Goal: Information Seeking & Learning: Find specific fact

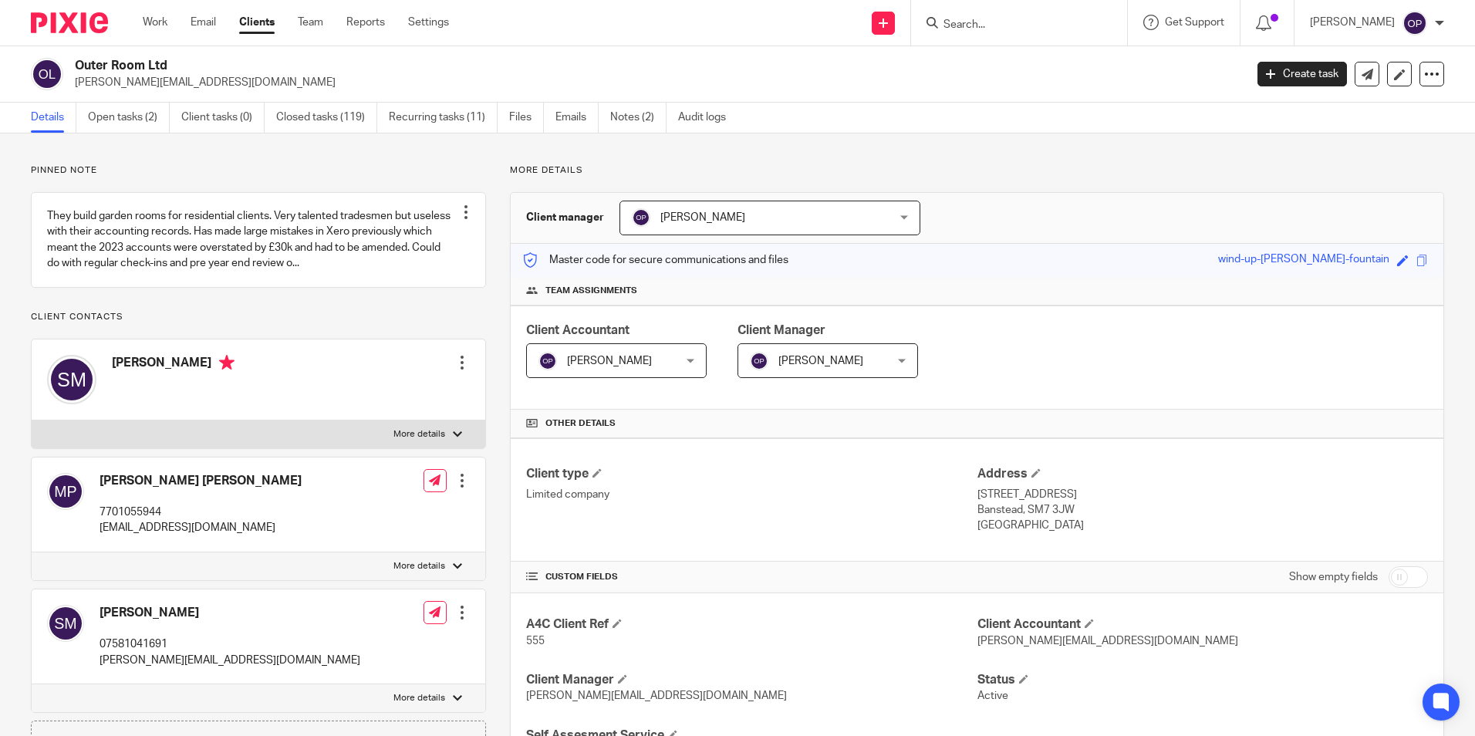
click at [1035, 24] on input "Search" at bounding box center [1011, 26] width 139 height 14
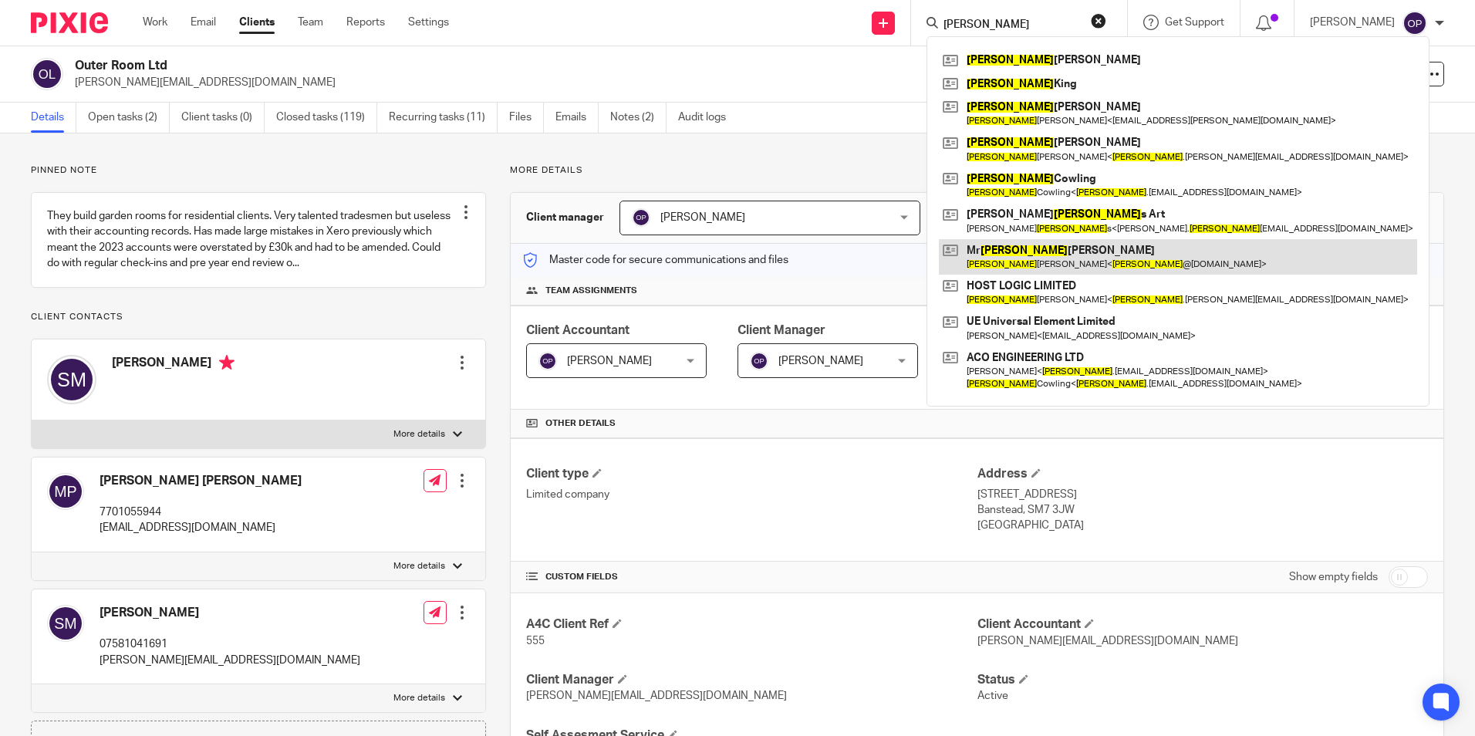
type input "adam"
click at [1091, 259] on link at bounding box center [1178, 256] width 478 height 35
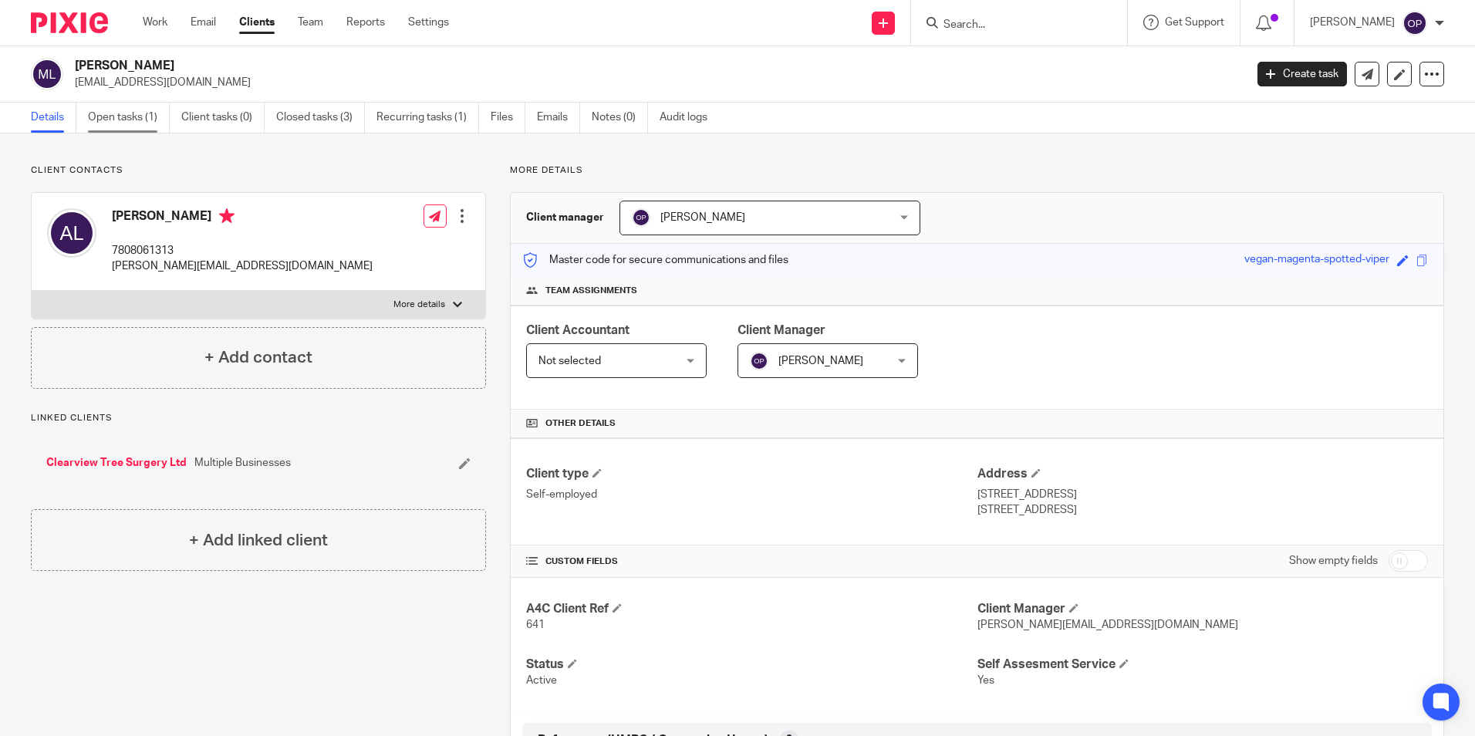
click at [148, 118] on link "Open tasks (1)" at bounding box center [129, 118] width 82 height 30
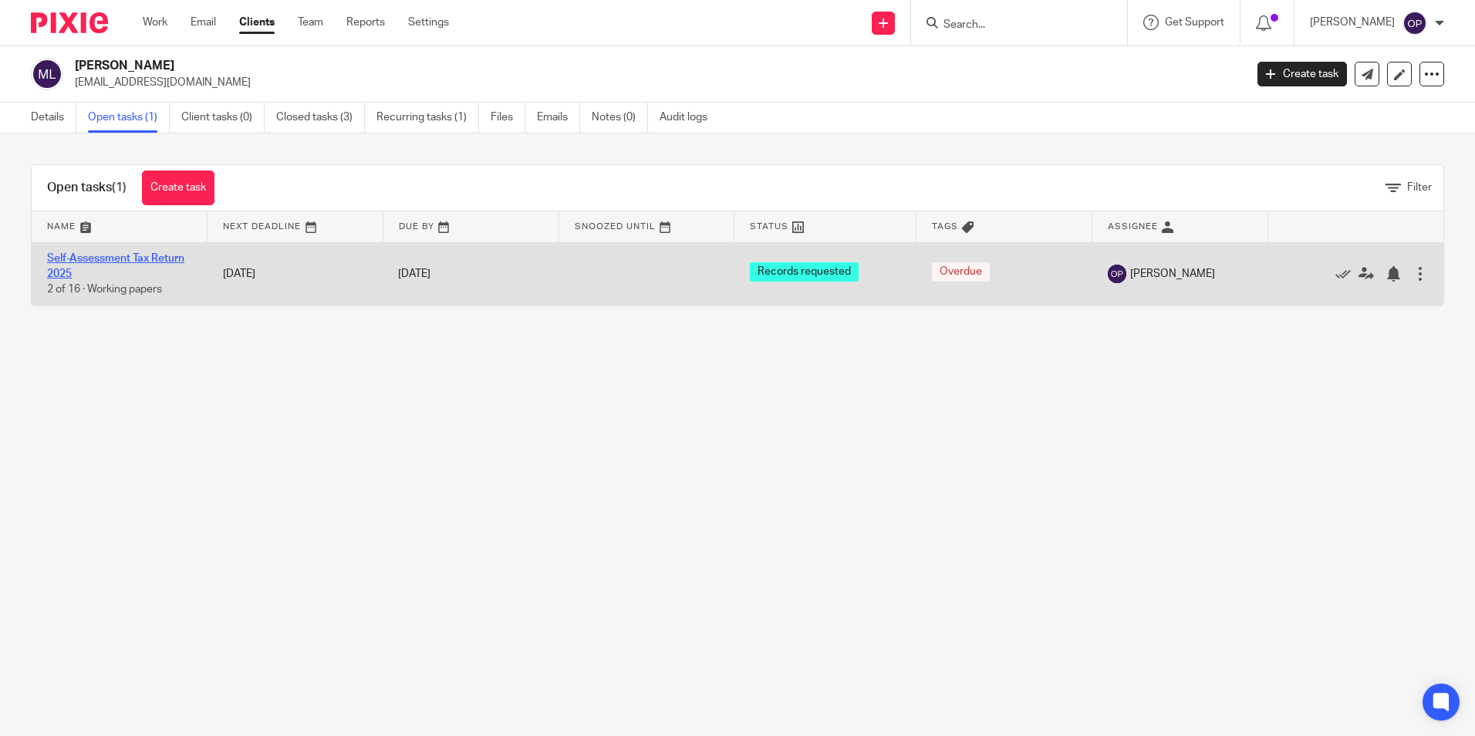
click at [157, 256] on link "Self-Assessment Tax Return 2025" at bounding box center [115, 266] width 137 height 26
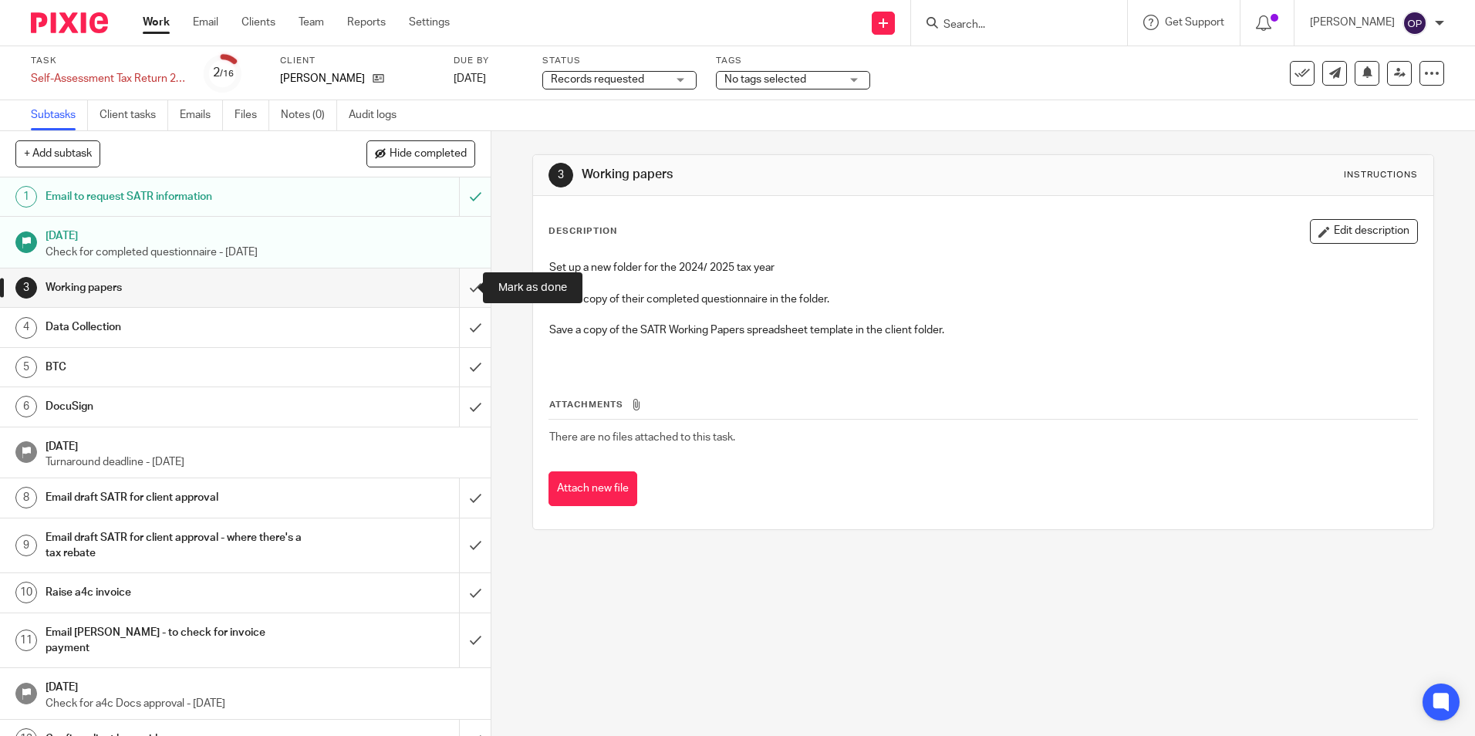
click at [457, 297] on input "submit" at bounding box center [245, 287] width 491 height 39
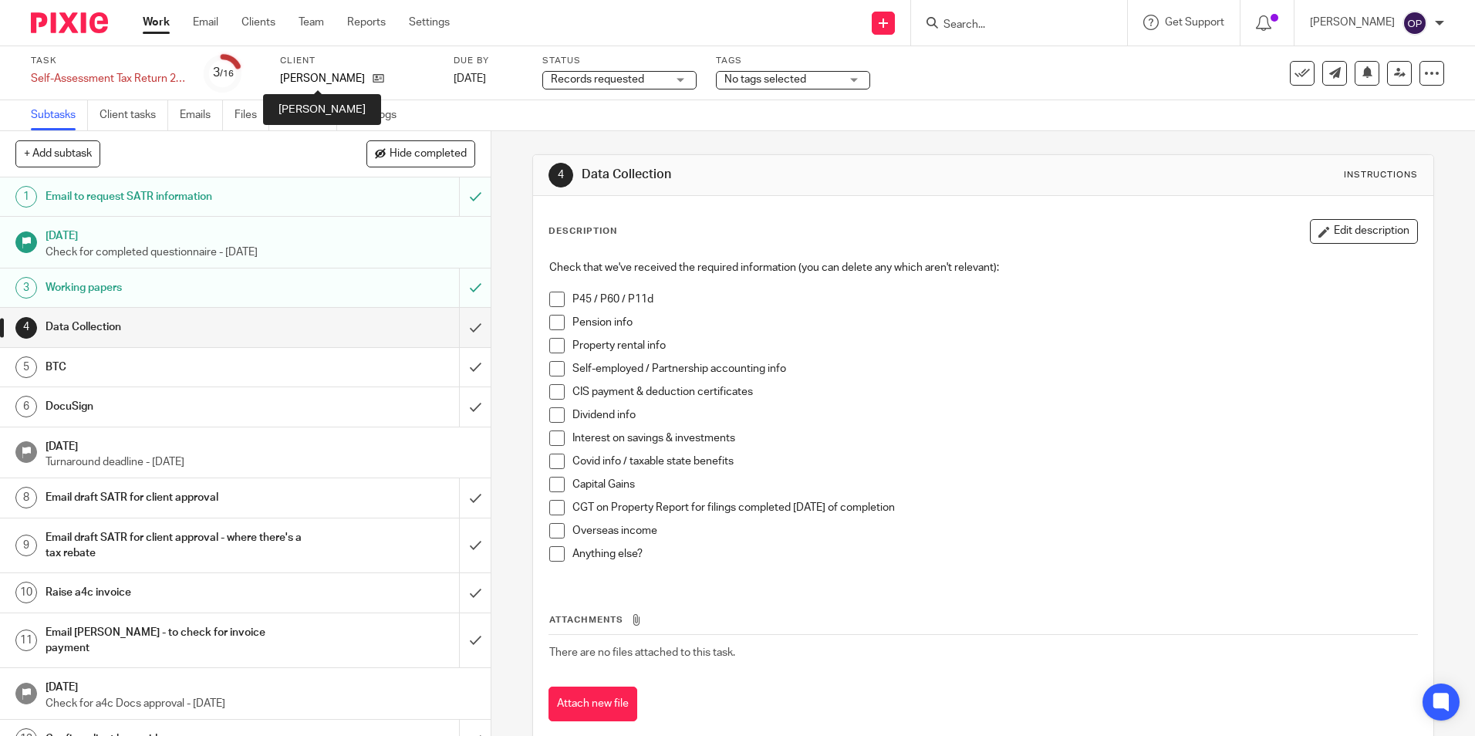
click at [325, 79] on p "[PERSON_NAME]" at bounding box center [322, 78] width 85 height 15
click at [373, 83] on icon at bounding box center [379, 79] width 12 height 12
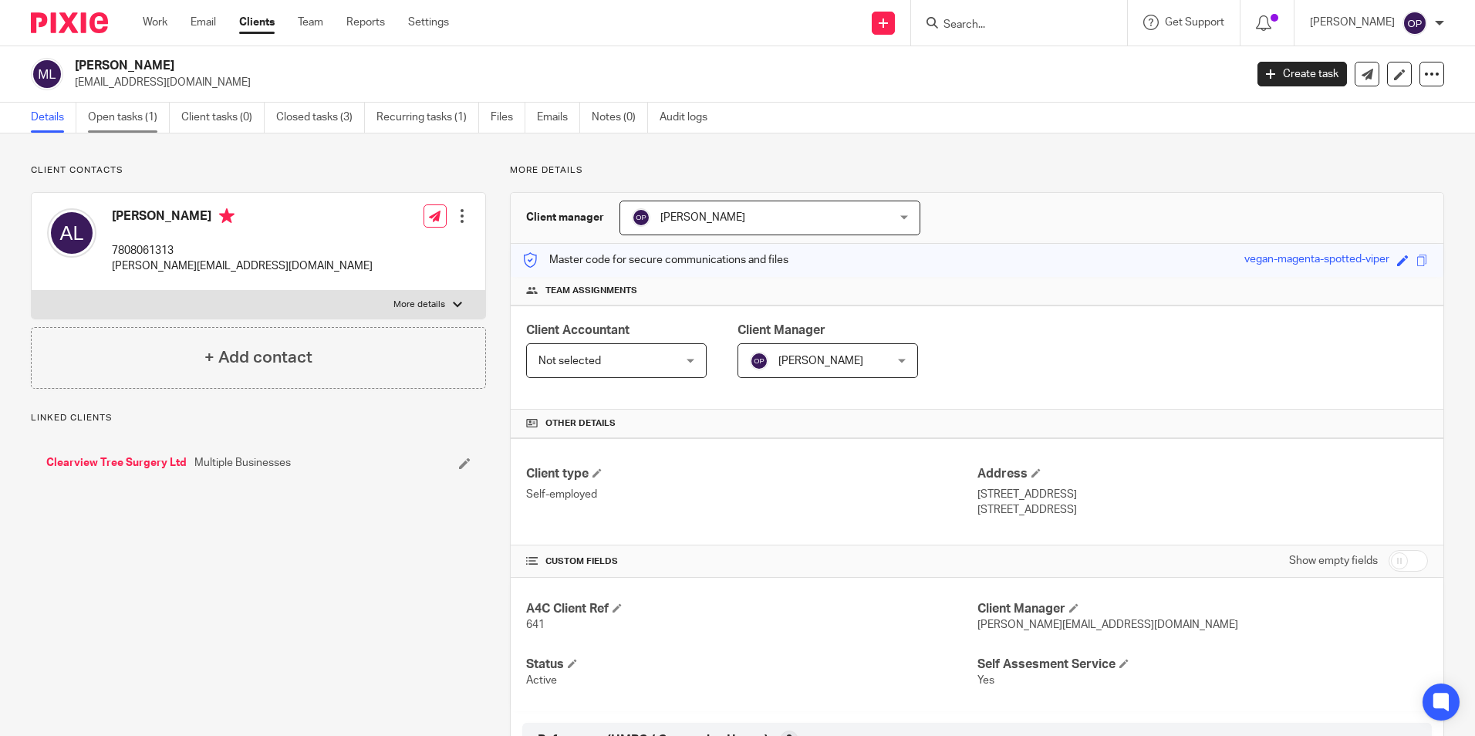
click at [150, 120] on link "Open tasks (1)" at bounding box center [129, 118] width 82 height 30
click at [130, 122] on link "Open tasks (1)" at bounding box center [129, 118] width 82 height 30
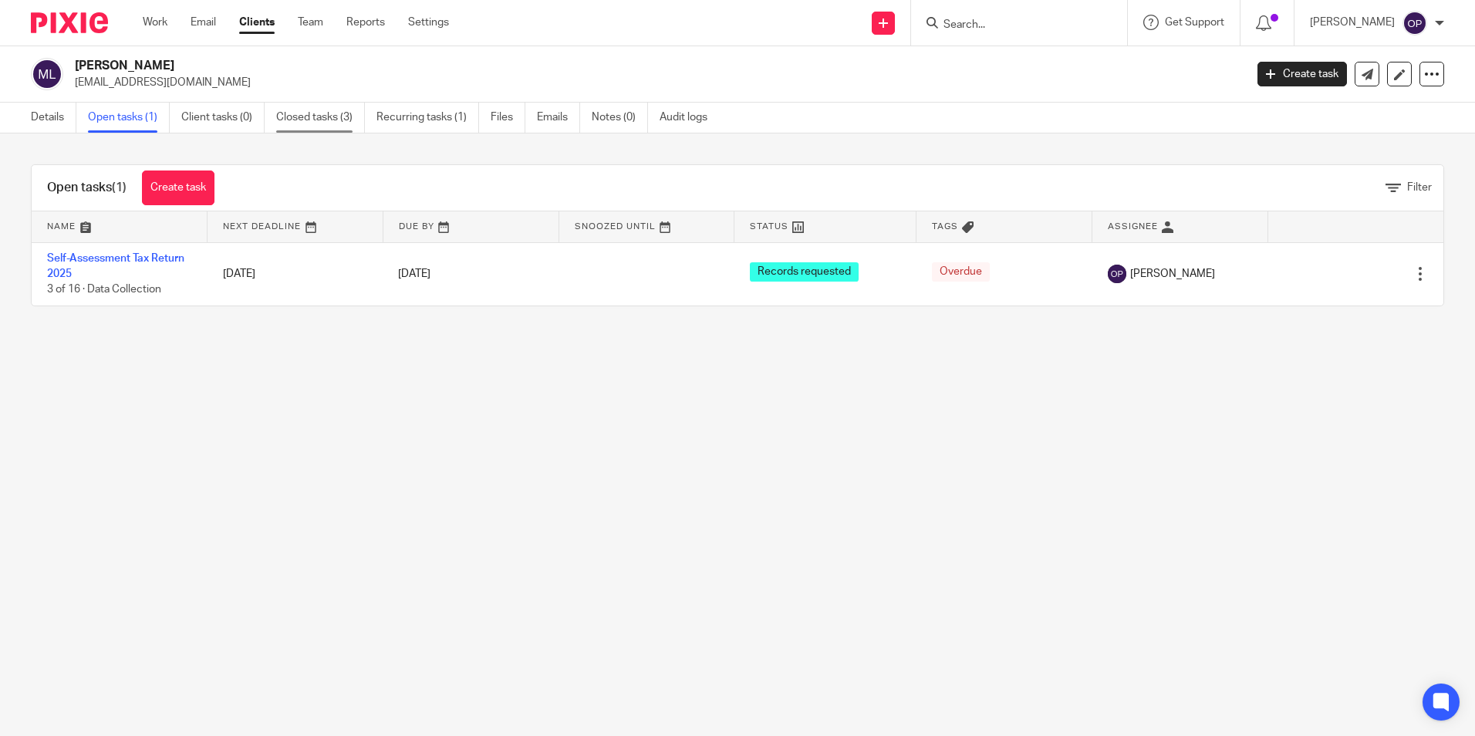
click at [302, 119] on link "Closed tasks (3)" at bounding box center [320, 118] width 89 height 30
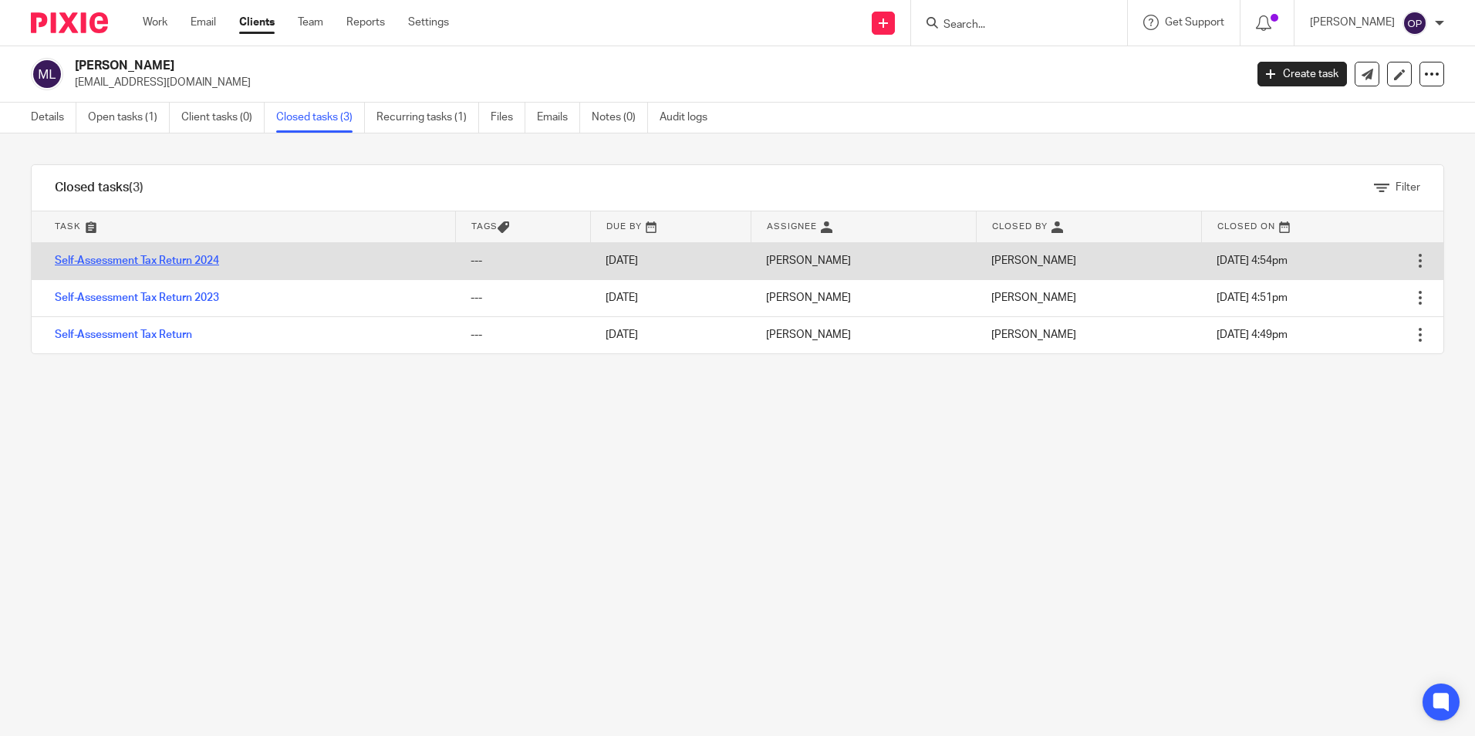
click at [214, 263] on link "Self-Assessment Tax Return 2024" at bounding box center [137, 260] width 164 height 11
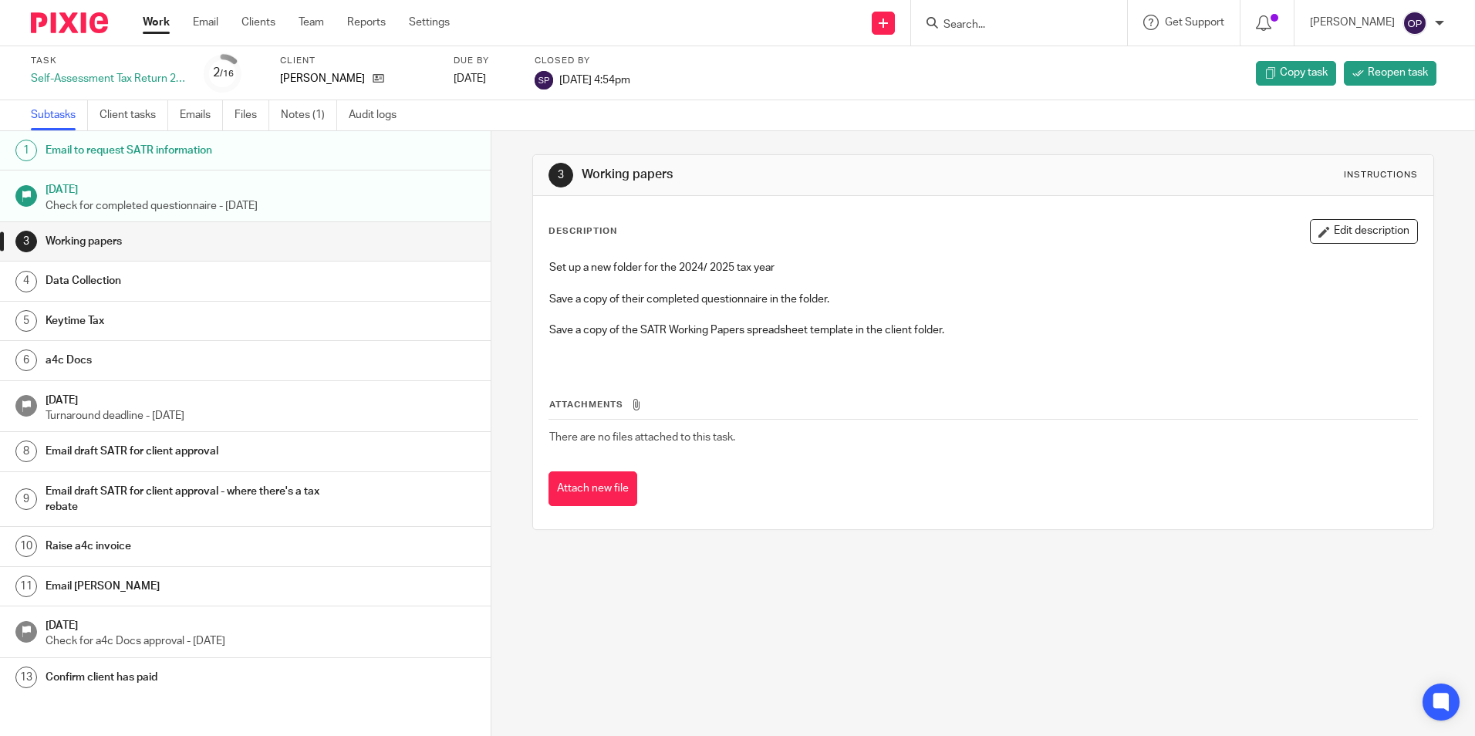
click at [157, 19] on link "Work" at bounding box center [156, 22] width 27 height 15
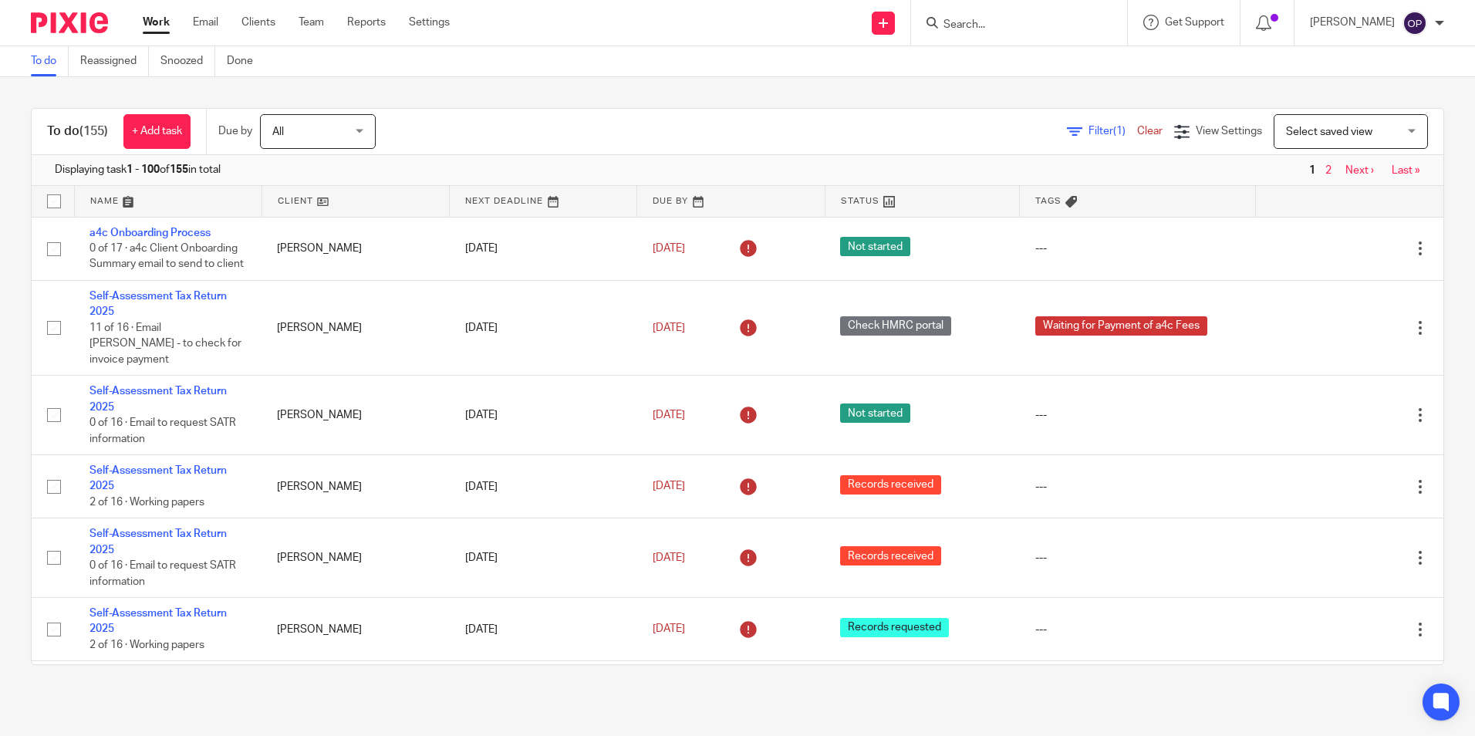
click at [994, 19] on input "Search" at bounding box center [1011, 26] width 139 height 14
click at [1427, 172] on div "To do (155) + Add task Due by All All Today Tomorrow This week Next week This m…" at bounding box center [737, 386] width 1475 height 619
click at [968, 32] on form at bounding box center [1024, 22] width 164 height 19
click at [978, 26] on input "Search" at bounding box center [1011, 26] width 139 height 14
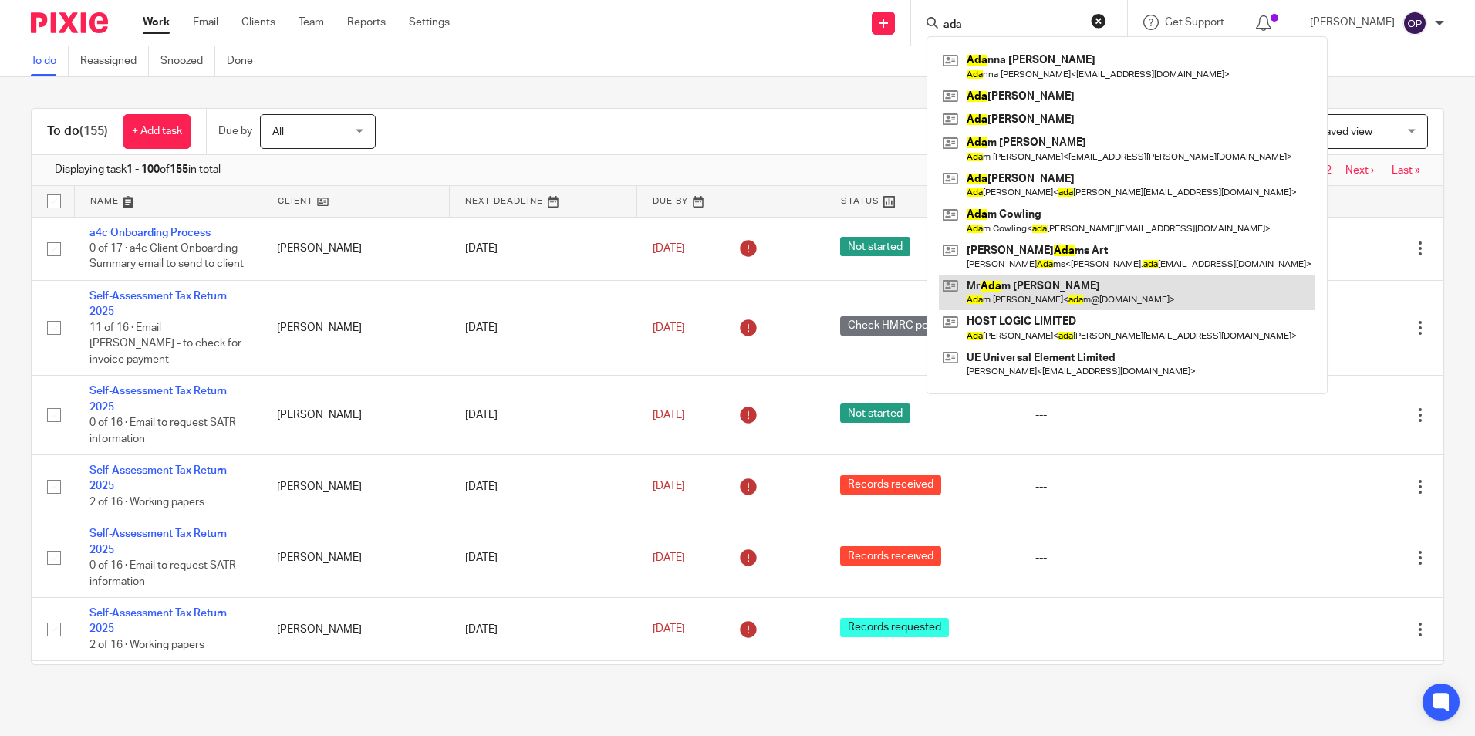
type input "ada"
click at [1050, 275] on link at bounding box center [1127, 292] width 376 height 35
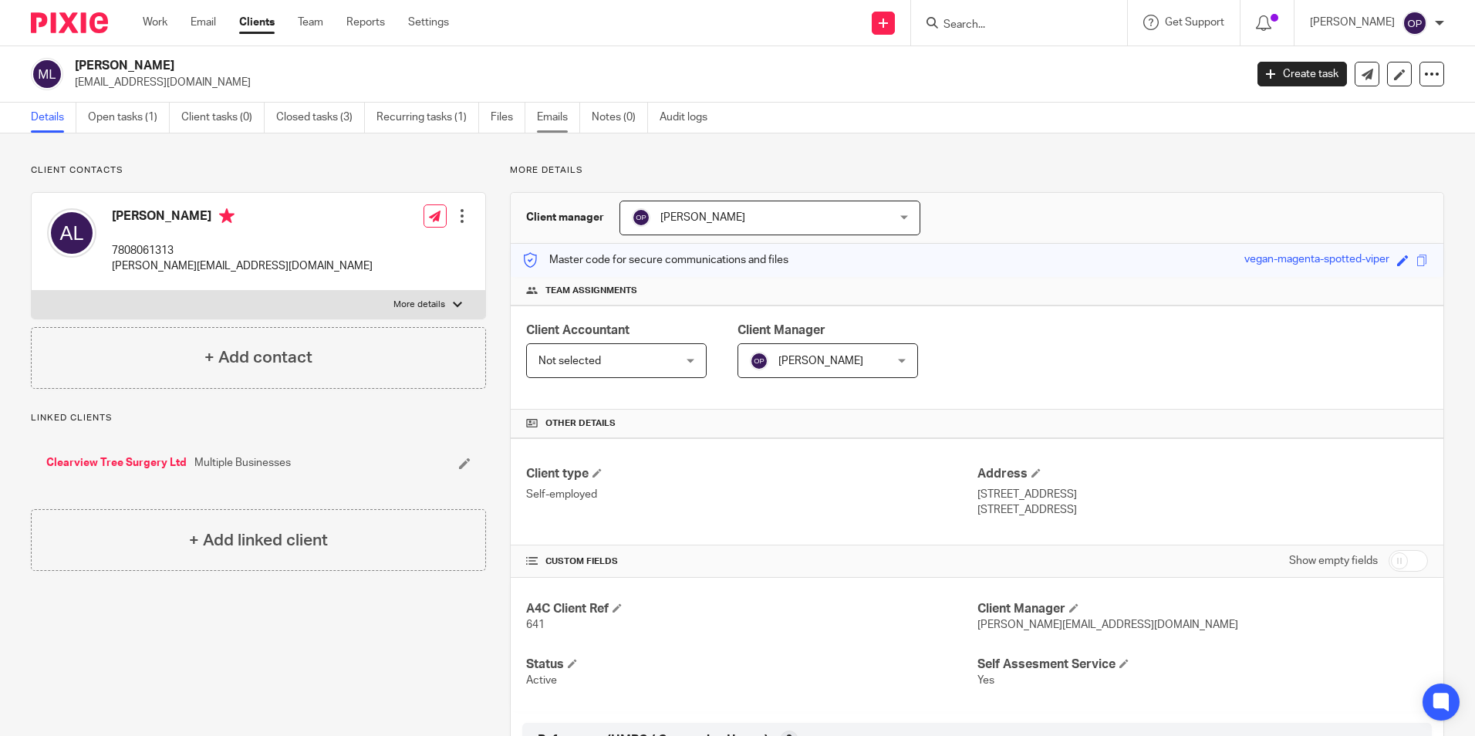
click at [556, 117] on link "Emails" at bounding box center [558, 118] width 43 height 30
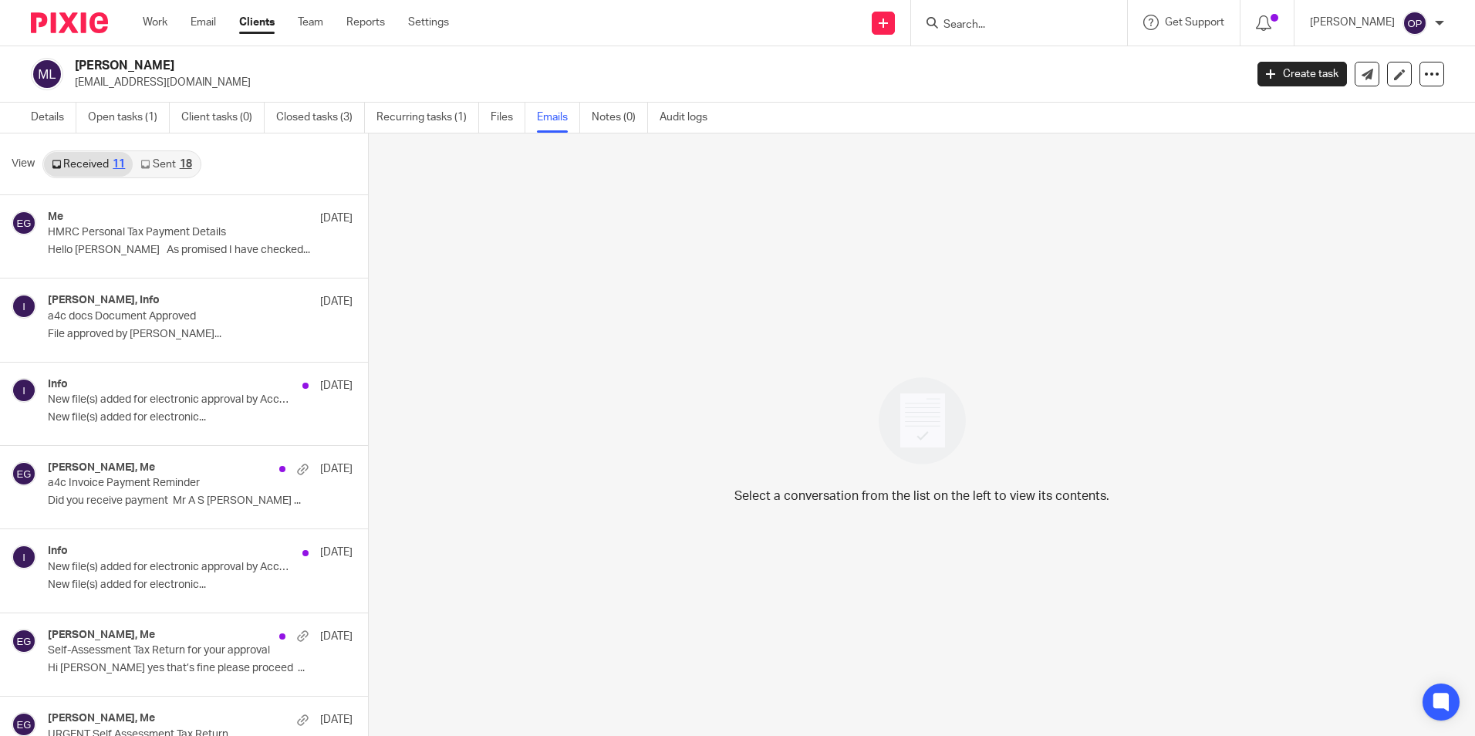
click at [170, 158] on link "Sent 18" at bounding box center [166, 164] width 66 height 25
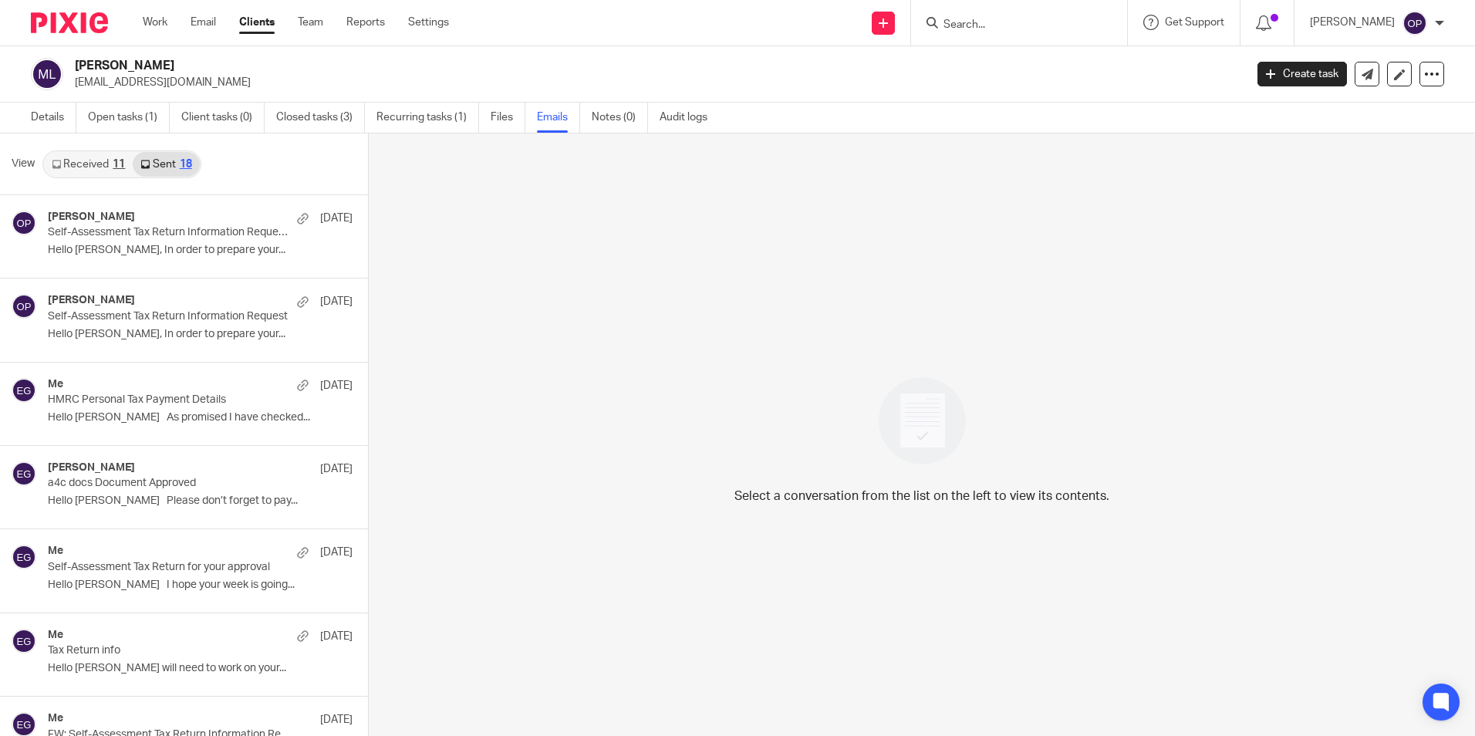
scroll to position [2, 0]
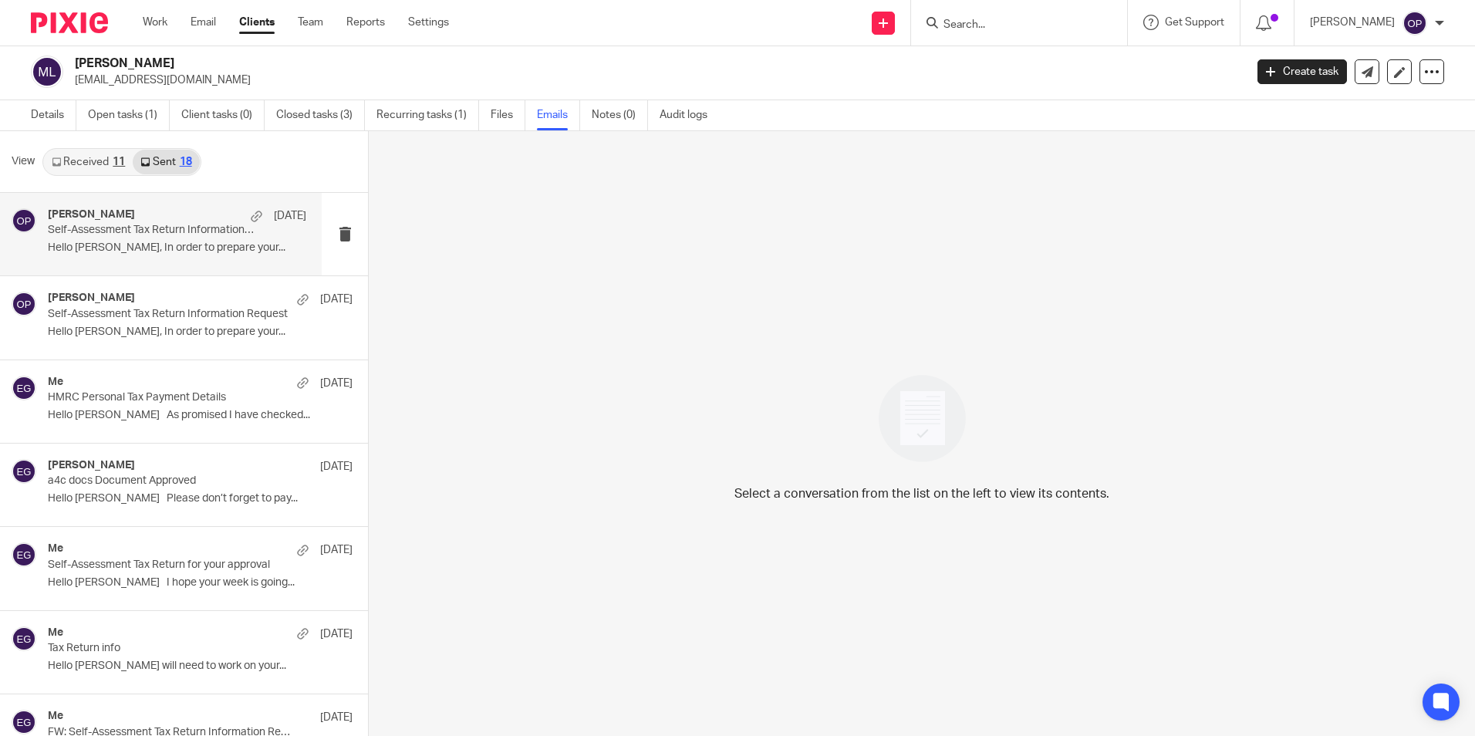
click at [165, 224] on p "Self-Assessment Tax Return Information Request 2024/25" at bounding box center [151, 230] width 207 height 13
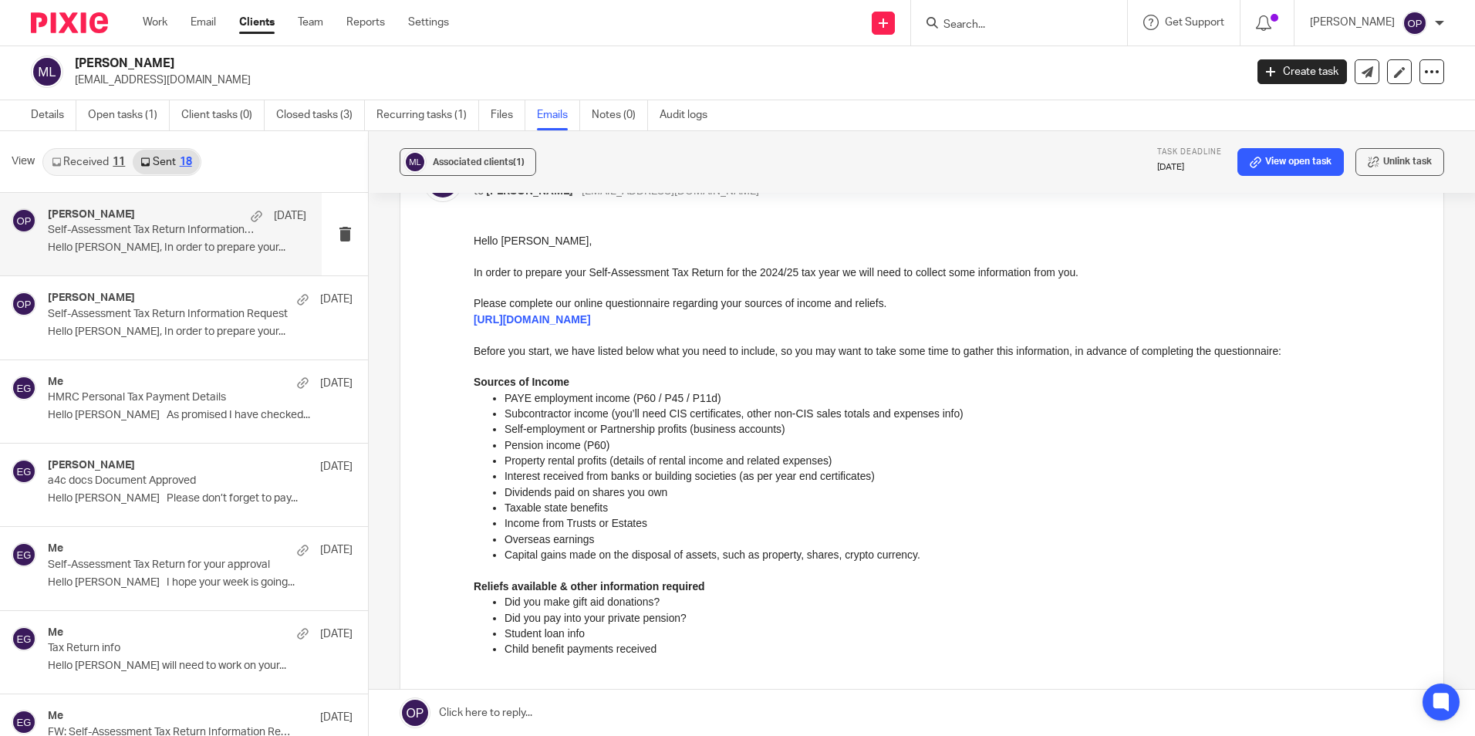
scroll to position [77, 0]
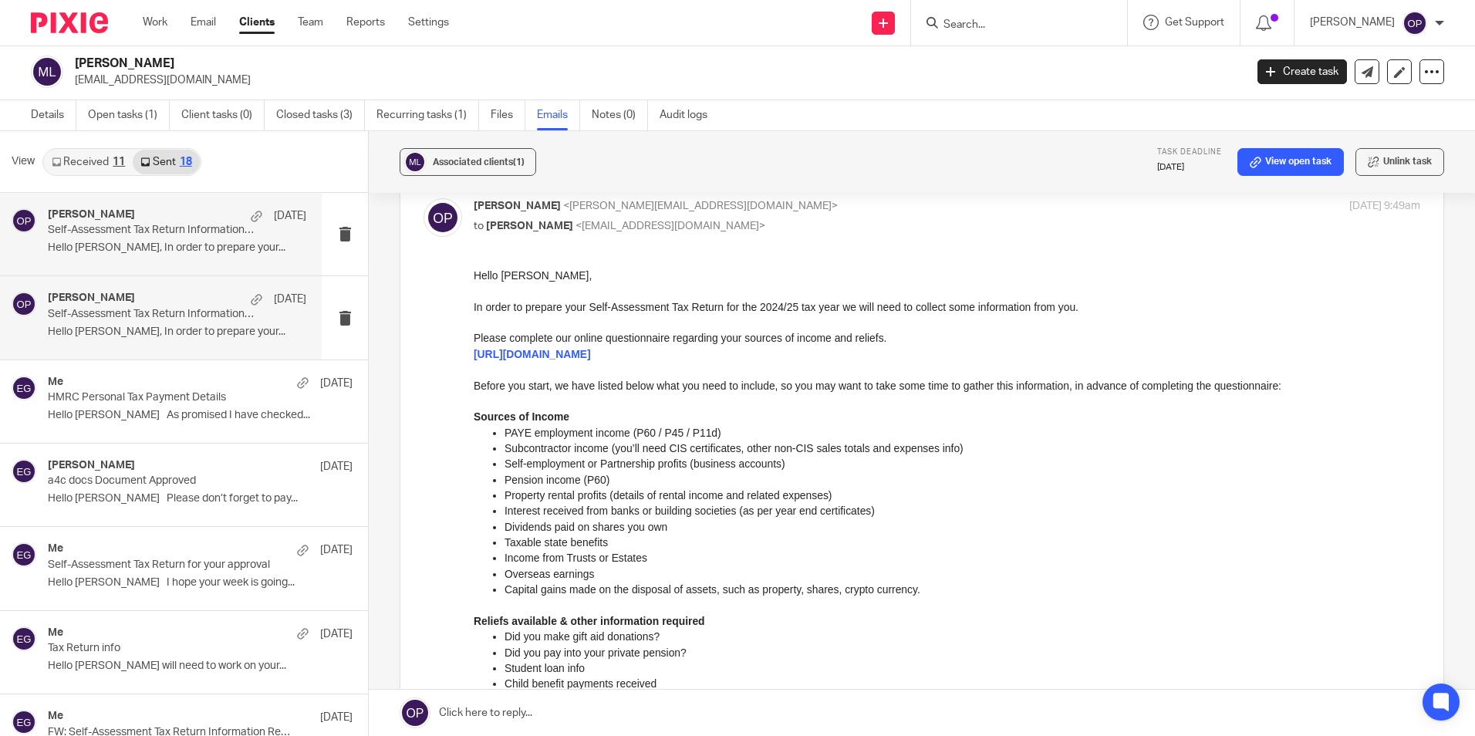
click at [195, 338] on p "Hello Adam, In order to prepare your..." at bounding box center [177, 332] width 258 height 13
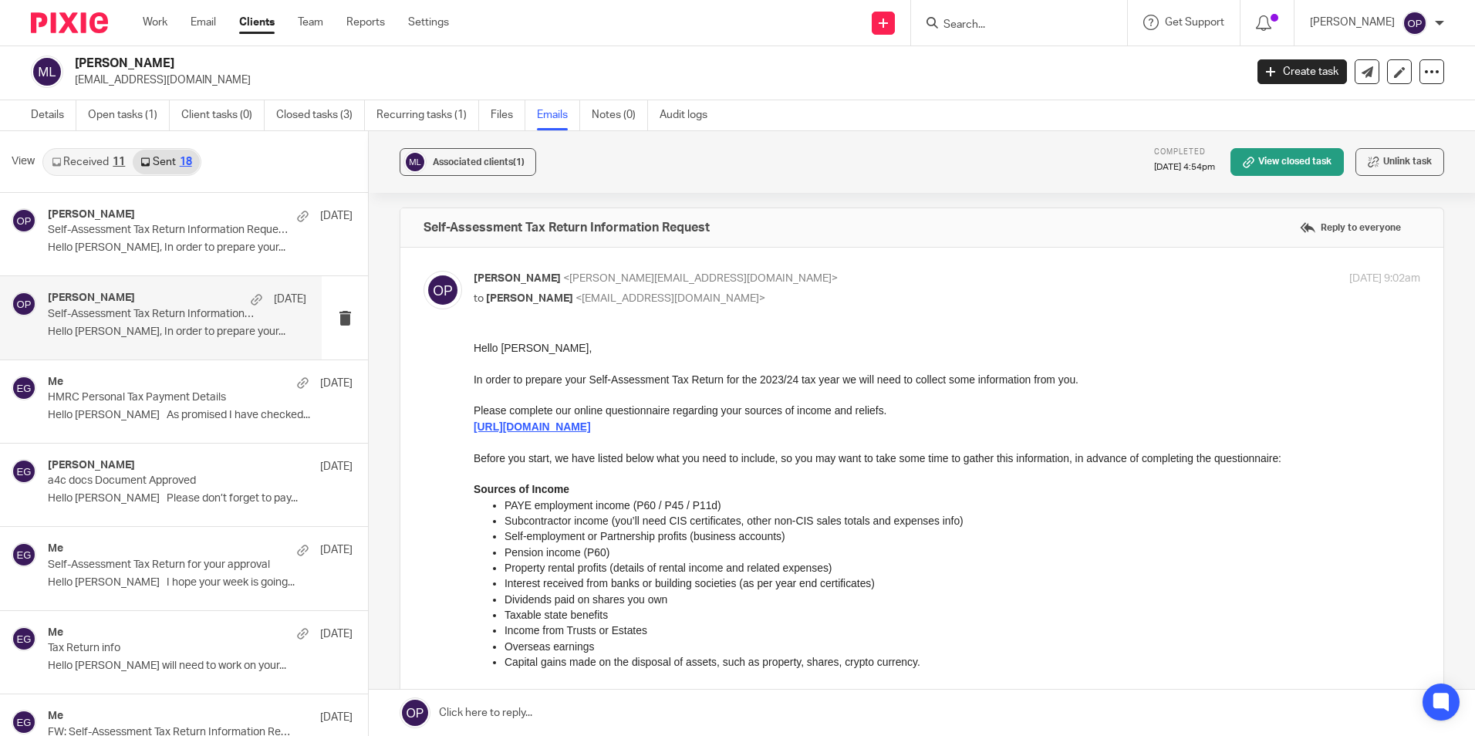
scroll to position [0, 0]
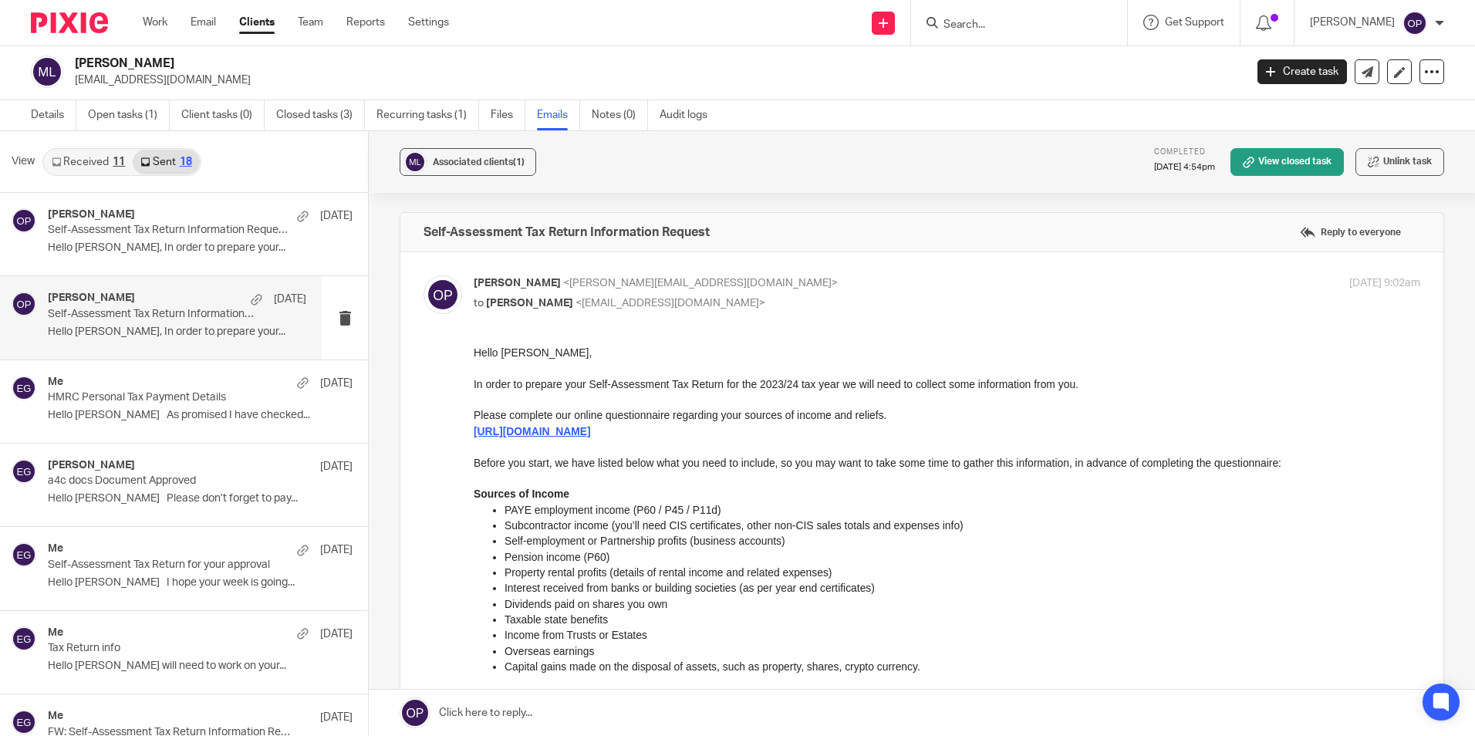
click at [1042, 29] on input "Search" at bounding box center [1011, 26] width 139 height 14
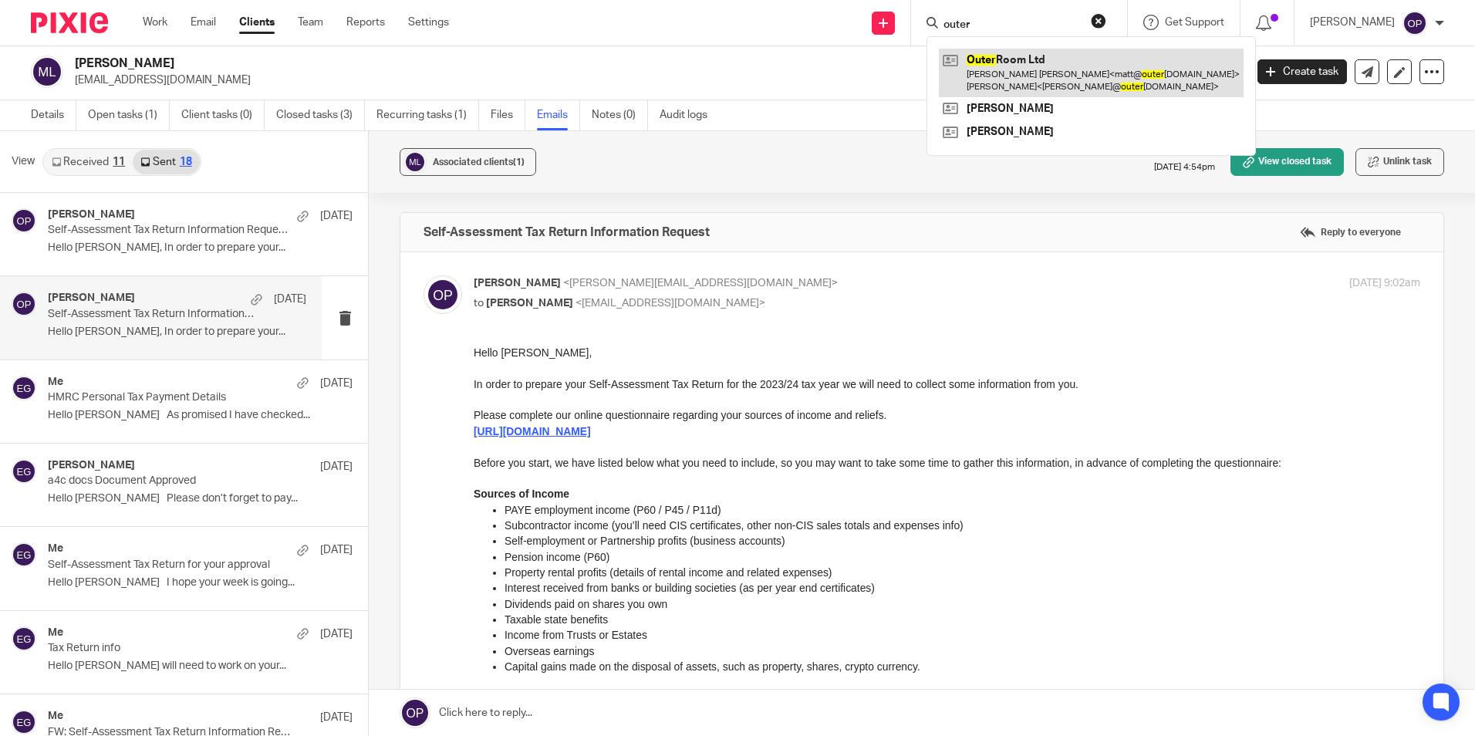
type input "outer"
click at [1044, 53] on link at bounding box center [1091, 73] width 305 height 48
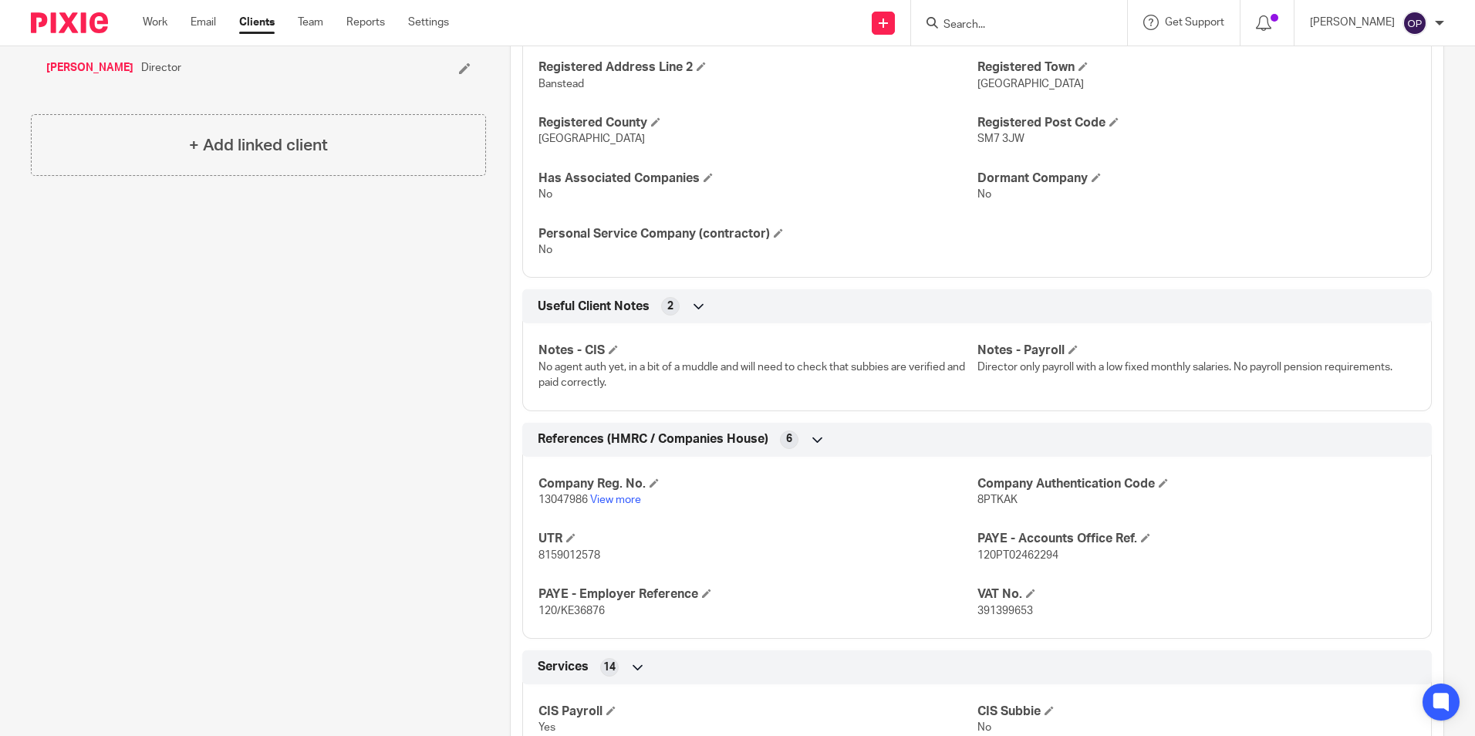
scroll to position [849, 0]
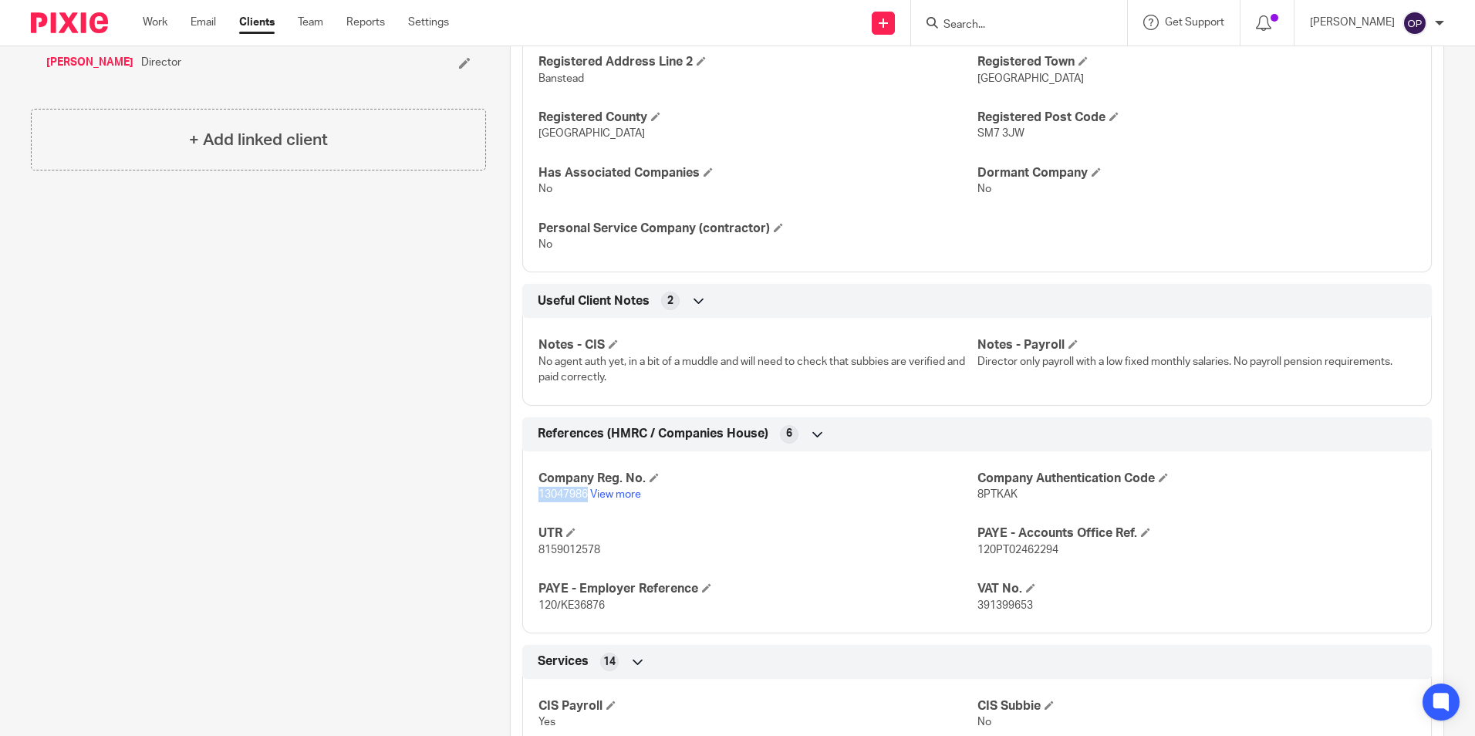
drag, startPoint x: 535, startPoint y: 494, endPoint x: 586, endPoint y: 501, distance: 52.1
click at [586, 501] on p "13047986 View more" at bounding box center [757, 494] width 438 height 15
copy span "13047986"
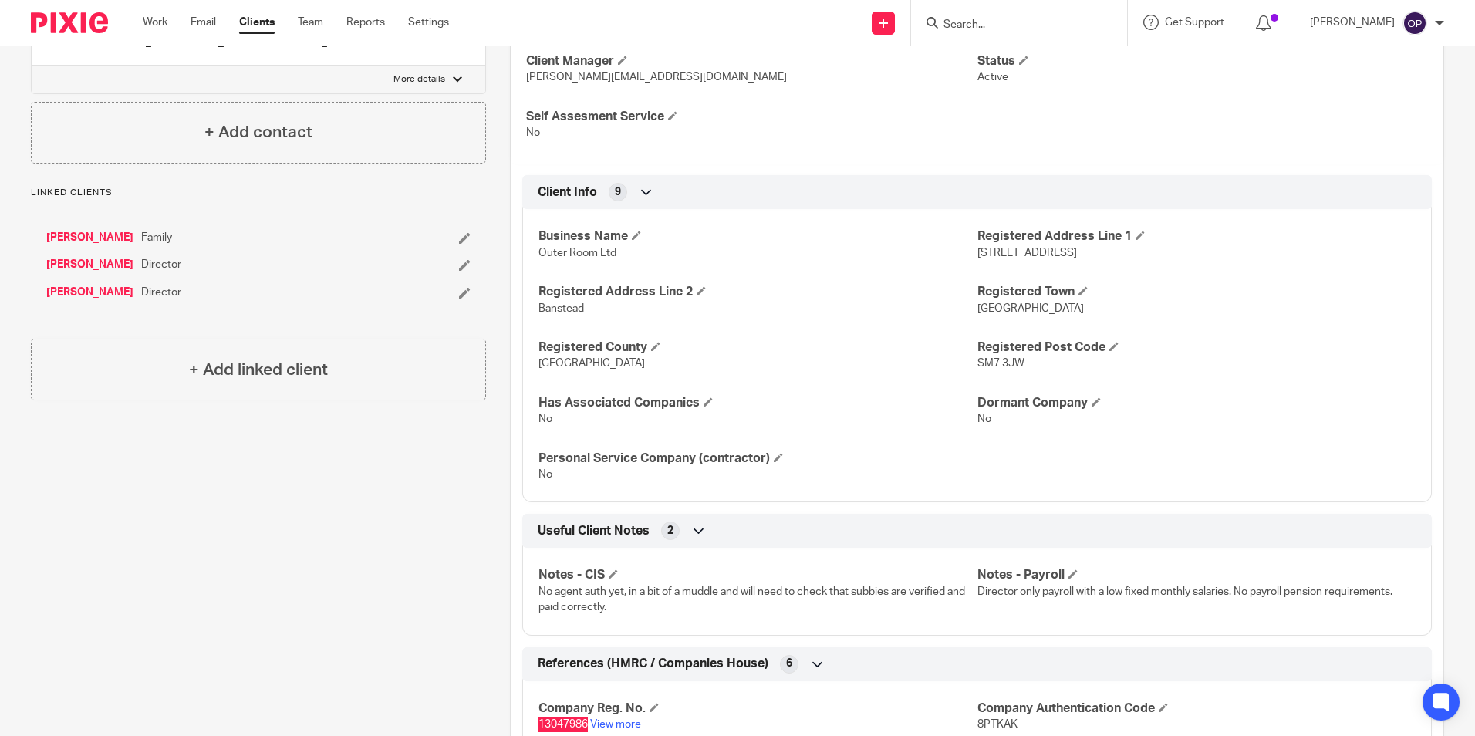
scroll to position [617, 0]
